Goal: Task Accomplishment & Management: Manage account settings

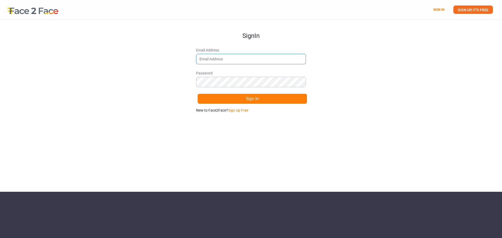
drag, startPoint x: 0, startPoint y: 0, endPoint x: 222, endPoint y: 59, distance: 229.3
click at [222, 59] on input "Email Address" at bounding box center [251, 59] width 110 height 10
type input "[EMAIL_ADDRESS][DOMAIN_NAME]"
click at [198, 94] on button "Sign In" at bounding box center [253, 99] width 110 height 10
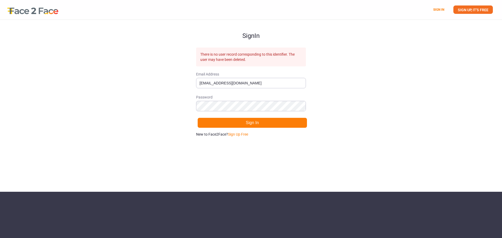
click at [158, 123] on div "Sign In There is no user record corresponding to this identifier. The user may …" at bounding box center [251, 106] width 502 height 172
click at [237, 135] on link "Sign Up Free" at bounding box center [238, 134] width 20 height 4
click at [224, 121] on button "Sign Up" at bounding box center [253, 123] width 110 height 10
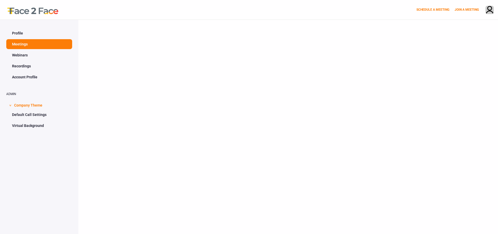
click at [28, 31] on link "Profile" at bounding box center [39, 33] width 66 height 10
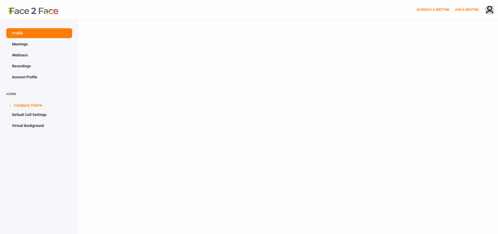
click at [36, 103] on span "Company Theme" at bounding box center [28, 105] width 28 height 10
click at [33, 103] on span "Company Theme" at bounding box center [28, 105] width 28 height 10
click at [31, 119] on link "Default Call Settings" at bounding box center [39, 115] width 66 height 10
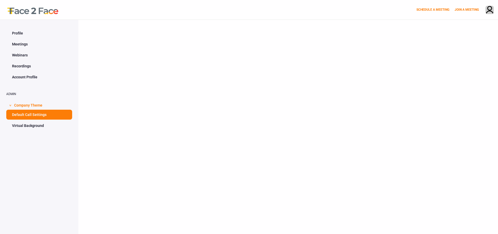
click at [32, 129] on link "Virtual Background" at bounding box center [39, 126] width 66 height 10
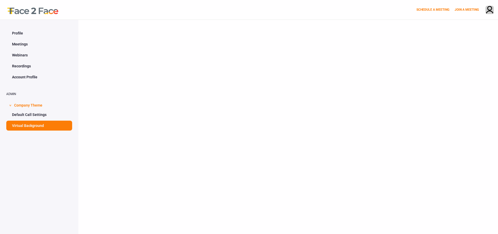
click at [27, 33] on link "Profile" at bounding box center [39, 33] width 66 height 10
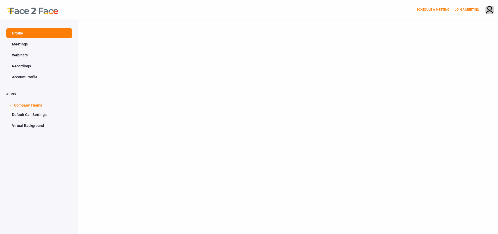
click at [34, 42] on link "Meetings" at bounding box center [39, 44] width 66 height 10
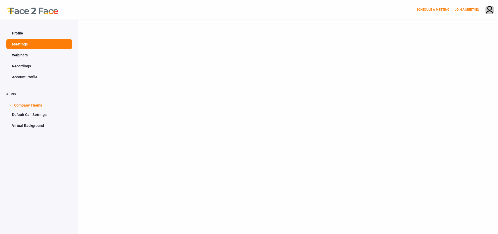
click at [29, 54] on link "Webinars" at bounding box center [39, 55] width 66 height 10
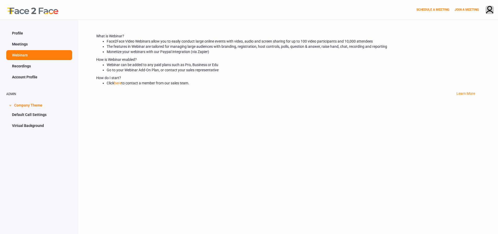
click at [25, 65] on link "Recordings" at bounding box center [39, 66] width 66 height 10
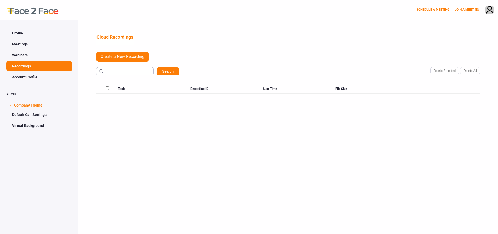
click at [24, 53] on link "Webinars" at bounding box center [39, 55] width 66 height 10
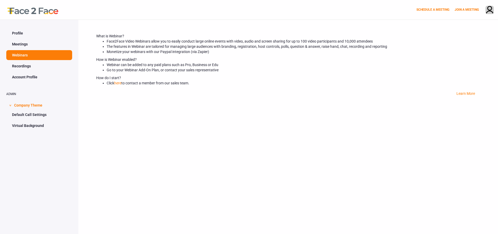
click at [24, 61] on link "Recordings" at bounding box center [39, 66] width 66 height 10
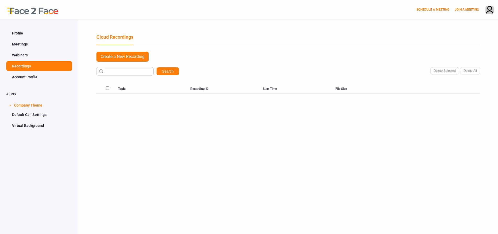
click at [30, 75] on link "Account Profile" at bounding box center [39, 77] width 66 height 10
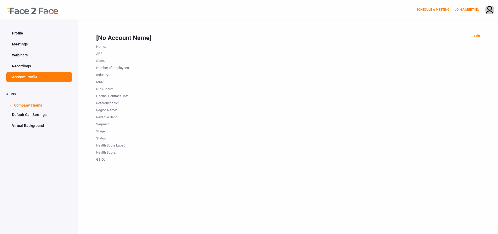
click at [36, 109] on span "Company Theme" at bounding box center [28, 105] width 28 height 10
click at [33, 104] on span "Company Theme" at bounding box center [28, 105] width 28 height 10
click at [28, 117] on link "Default Call Settings" at bounding box center [39, 115] width 66 height 10
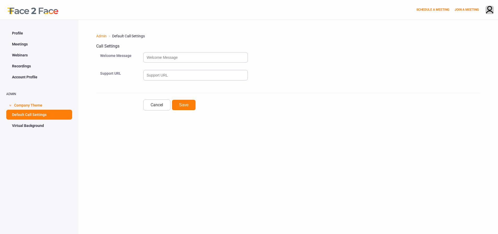
click at [31, 126] on link "Virtual Background" at bounding box center [39, 126] width 66 height 10
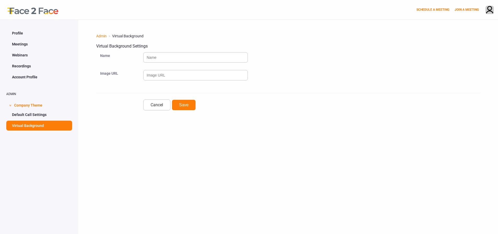
click at [28, 37] on link "Profile" at bounding box center [39, 33] width 66 height 10
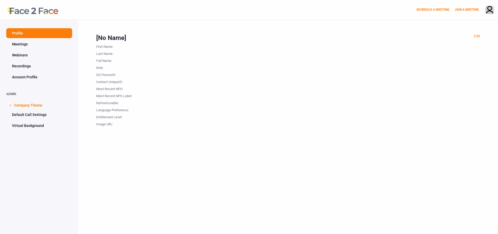
click at [107, 48] on div "First Name :" at bounding box center [122, 45] width 52 height 7
drag, startPoint x: 119, startPoint y: 47, endPoint x: 122, endPoint y: 47, distance: 3.2
click at [122, 47] on div "First Name :" at bounding box center [122, 45] width 52 height 7
click at [489, 9] on img at bounding box center [490, 10] width 8 height 9
click at [20, 41] on link "Meetings" at bounding box center [39, 44] width 66 height 10
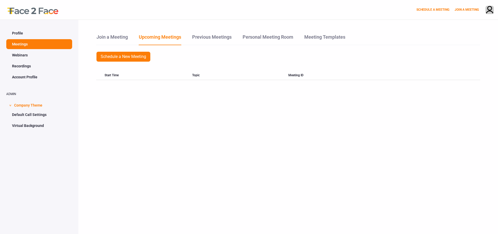
click at [24, 65] on link "Recordings" at bounding box center [39, 66] width 66 height 10
